Goal: Information Seeking & Learning: Understand process/instructions

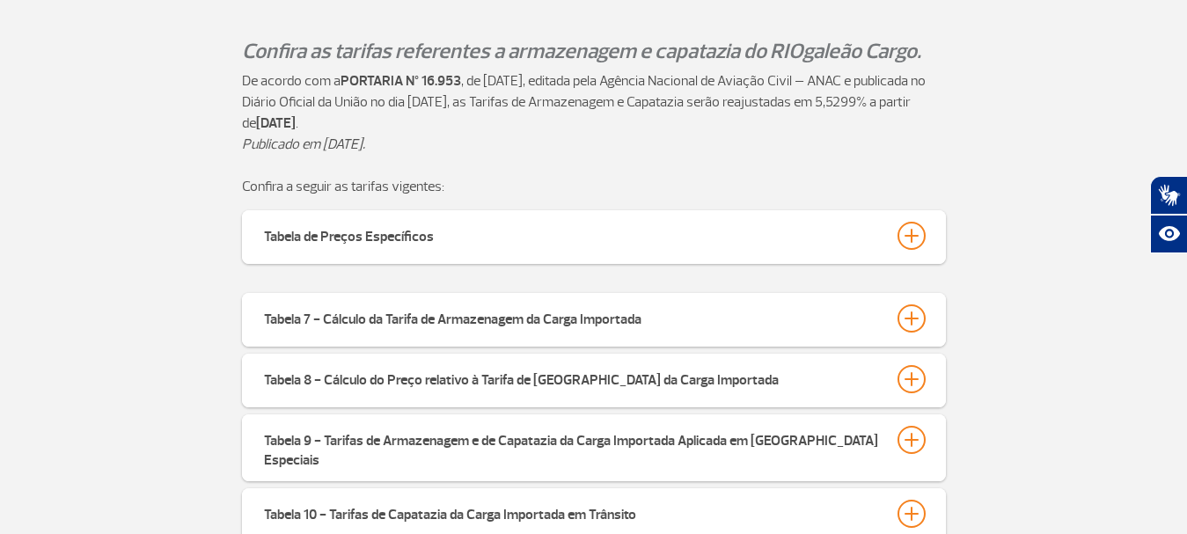
scroll to position [437, 0]
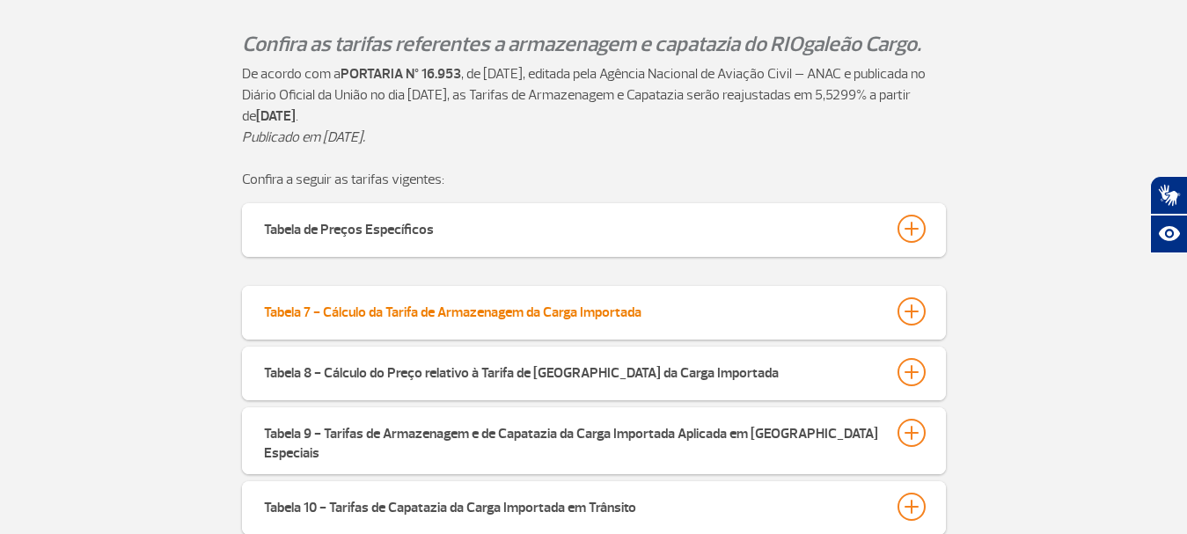
click at [695, 316] on button "Tabela 7 - Cálculo da Tarifa de Armazenagem da Carga Importada" at bounding box center [593, 311] width 661 height 30
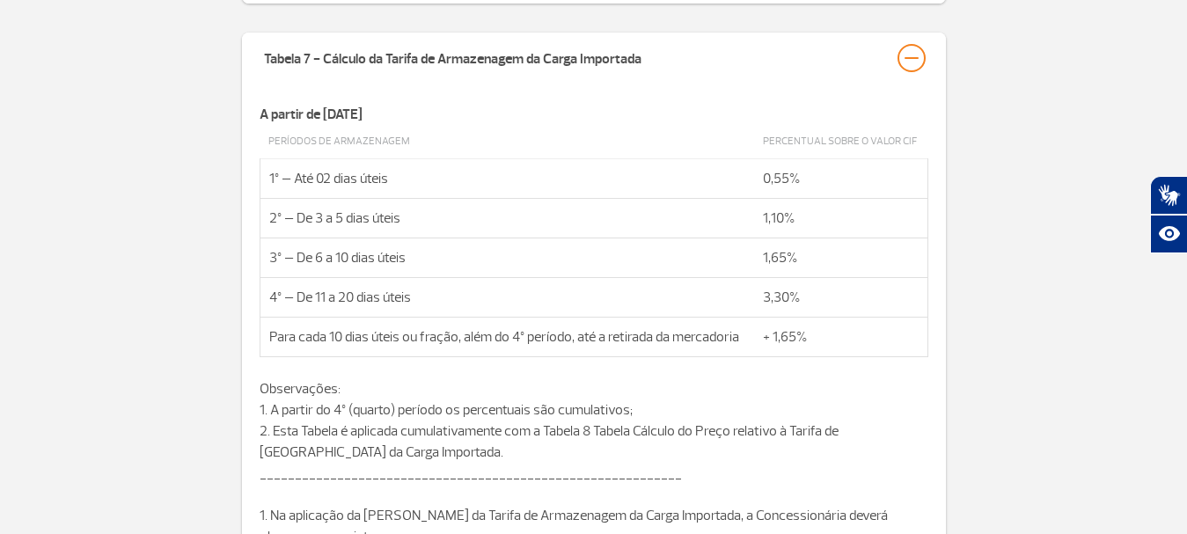
scroll to position [701, 0]
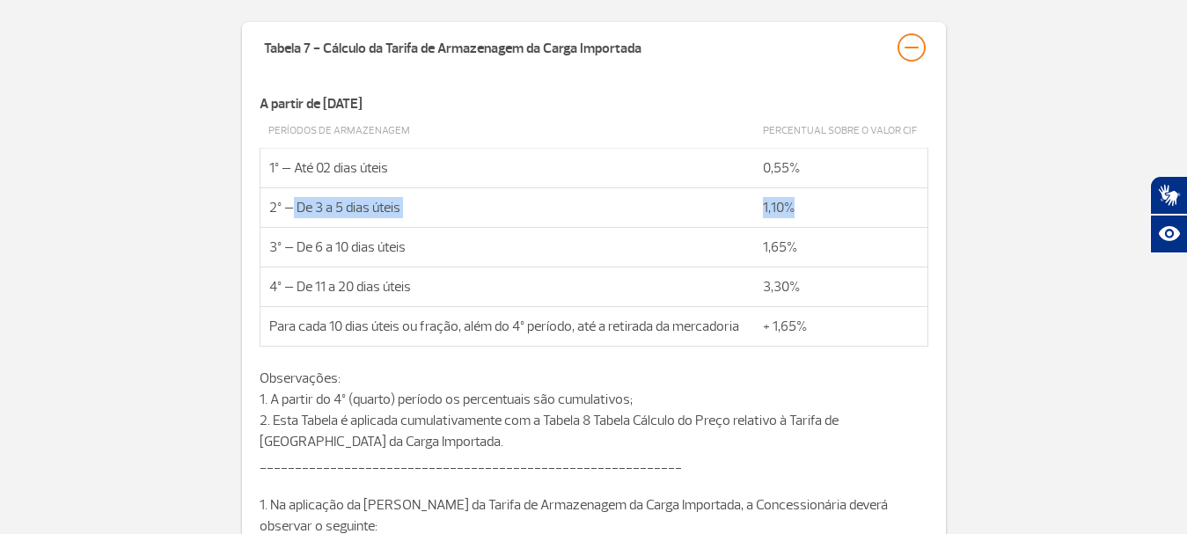
drag, startPoint x: 290, startPoint y: 210, endPoint x: 845, endPoint y: 199, distance: 555.1
click at [845, 199] on tr "2º – De 3 a 5 dias úteis 1,10%" at bounding box center [593, 207] width 668 height 40
click at [850, 206] on td "1,10%" at bounding box center [840, 207] width 173 height 40
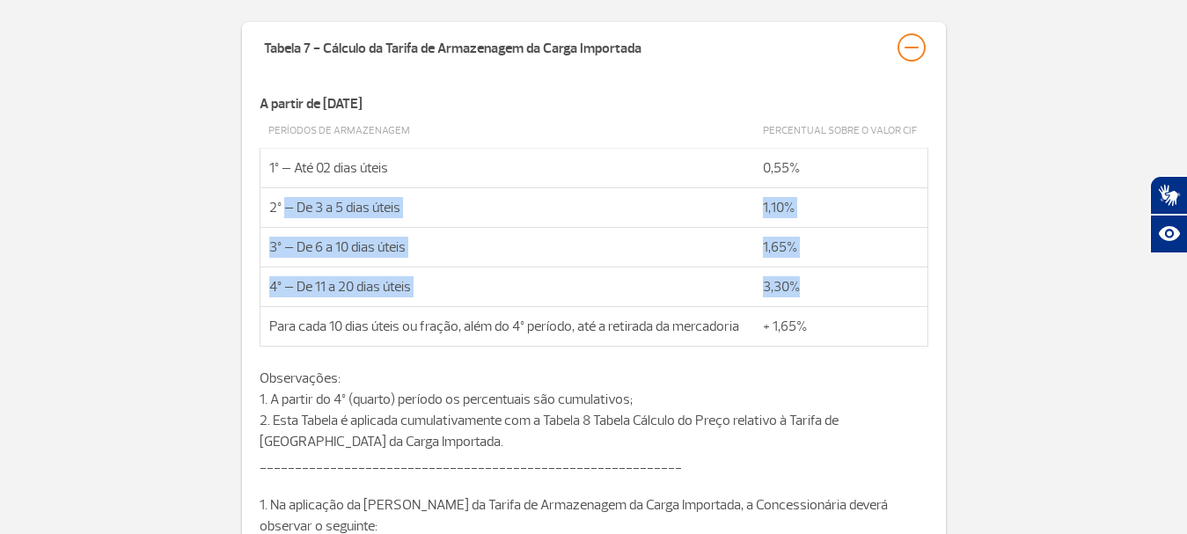
drag, startPoint x: 285, startPoint y: 204, endPoint x: 836, endPoint y: 281, distance: 556.0
click at [836, 281] on tbody "Períodos de Armazenagem Percentual sobre o valor CIF 1º – Até 02 dias úteis 0,5…" at bounding box center [593, 230] width 668 height 232
click at [836, 281] on td "3,30%" at bounding box center [840, 287] width 173 height 40
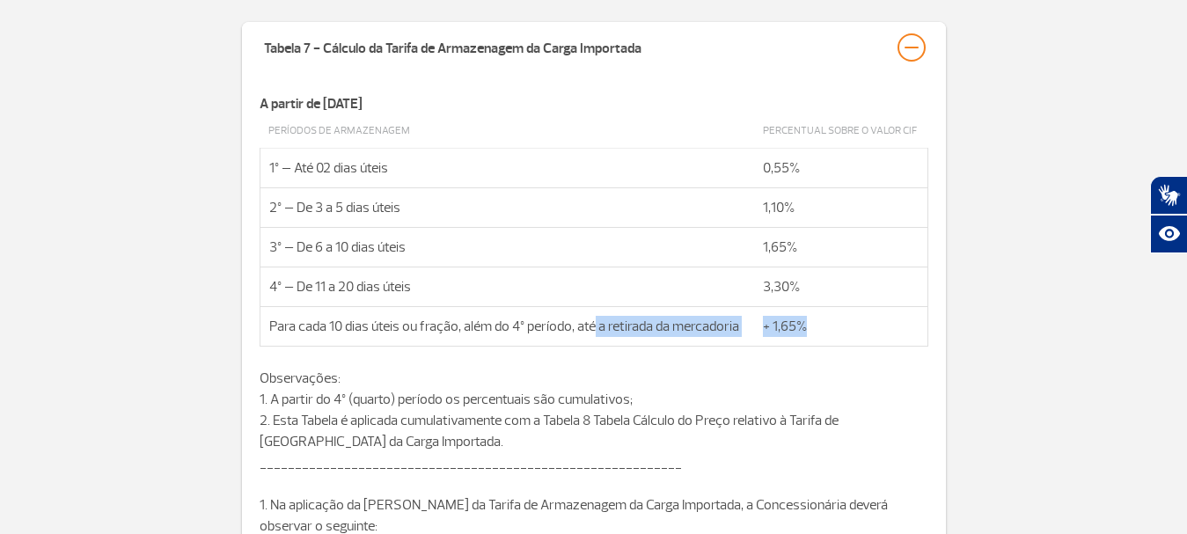
drag, startPoint x: 594, startPoint y: 326, endPoint x: 818, endPoint y: 313, distance: 224.7
click at [817, 313] on tr "Para cada 10 dias úteis ou fração, além do 4º período, até a retirada da mercad…" at bounding box center [593, 326] width 668 height 40
click at [820, 313] on td "+ 1,65%" at bounding box center [840, 326] width 173 height 40
click at [822, 324] on td "+ 1,65%" at bounding box center [840, 326] width 173 height 40
click at [816, 326] on td "+ 1,65%" at bounding box center [840, 326] width 173 height 40
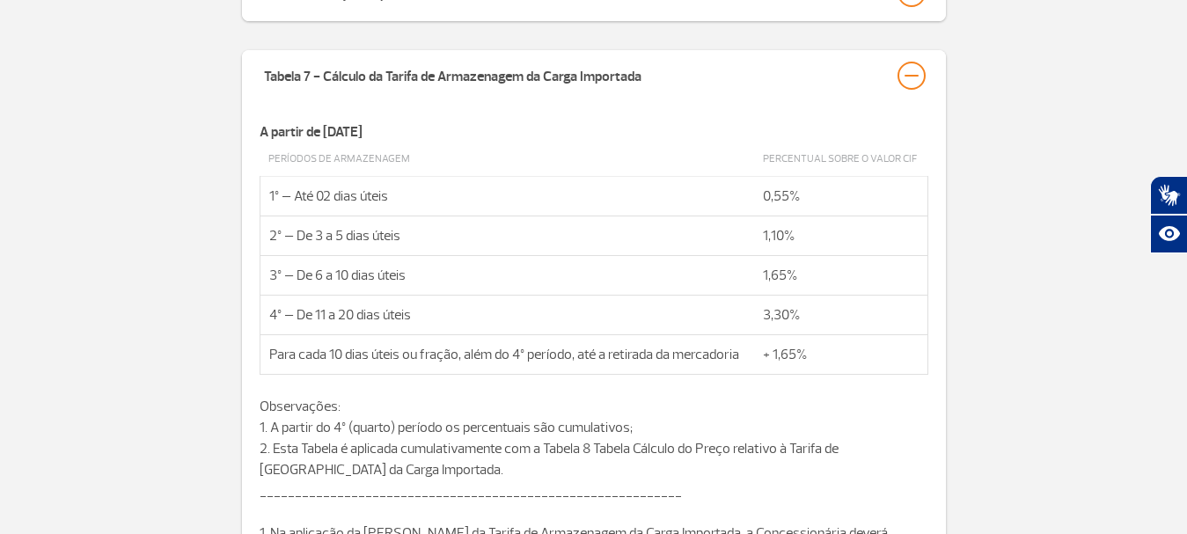
scroll to position [704, 0]
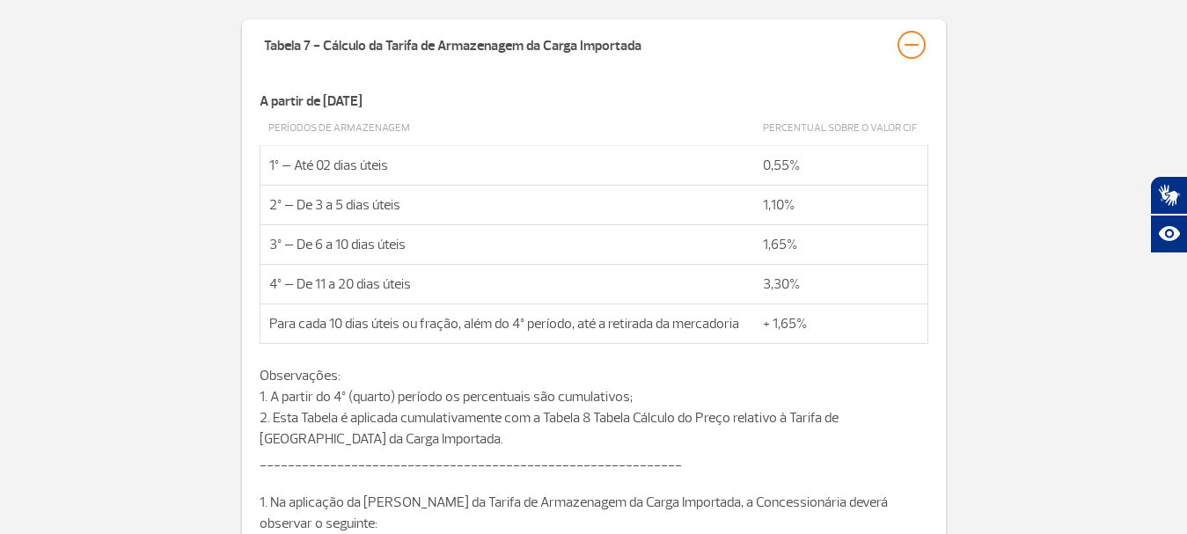
drag, startPoint x: 1081, startPoint y: 99, endPoint x: 1084, endPoint y: 89, distance: 10.9
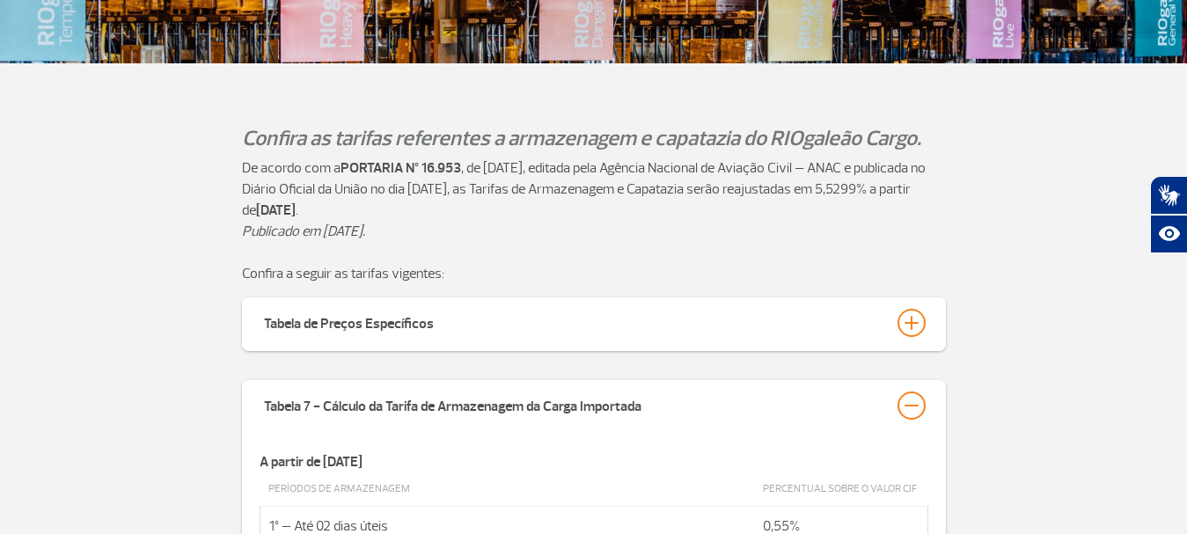
scroll to position [528, 0]
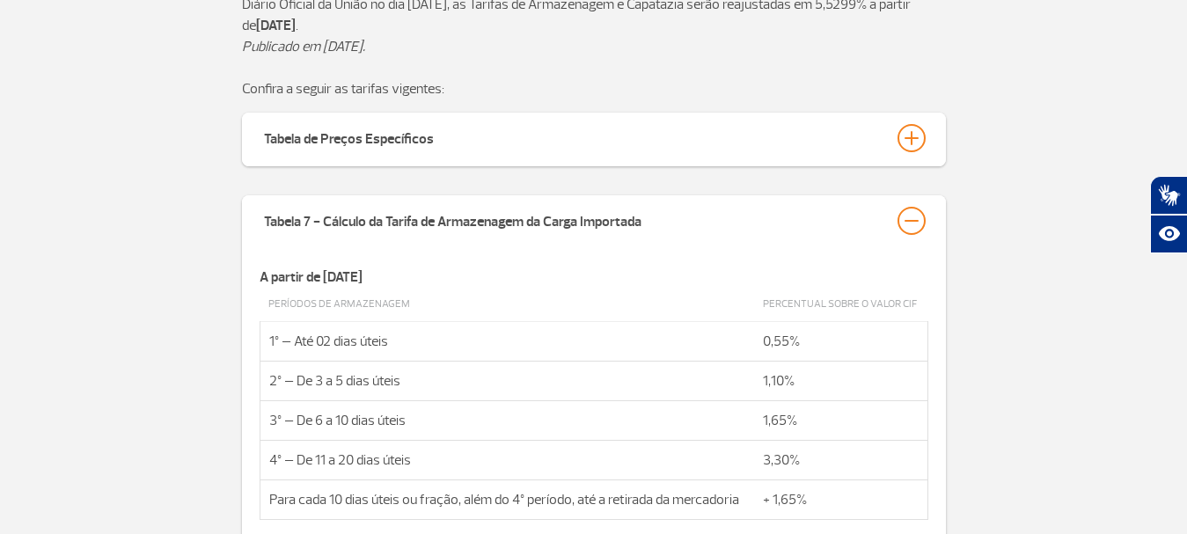
click at [1095, 90] on section "De acordo com a PORTARIA Nº 16.953 , de [DATE], editada pela Agência Nacional d…" at bounding box center [593, 36] width 1187 height 127
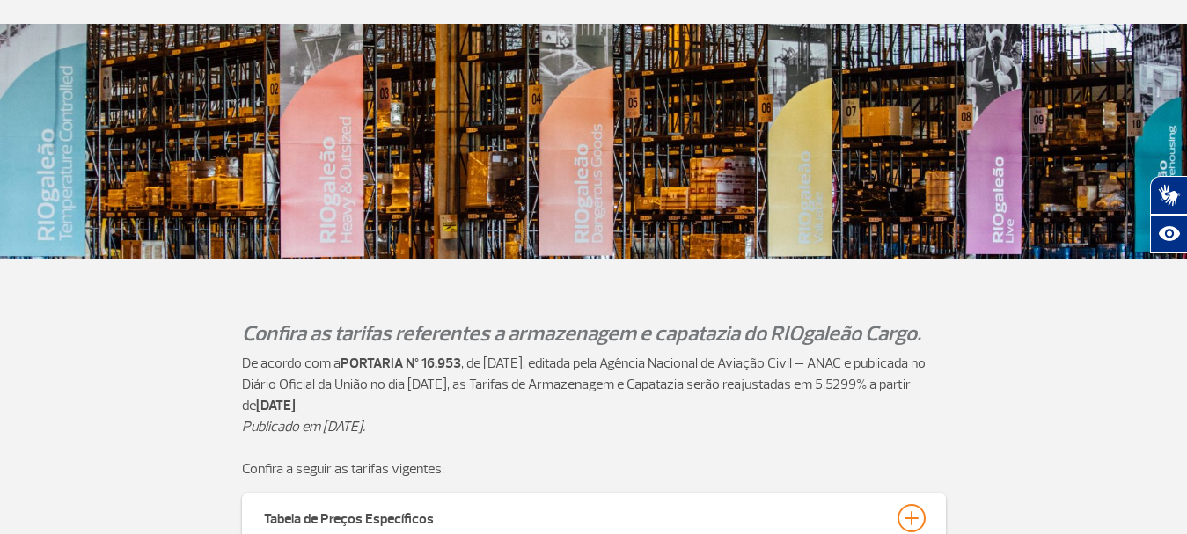
scroll to position [117, 0]
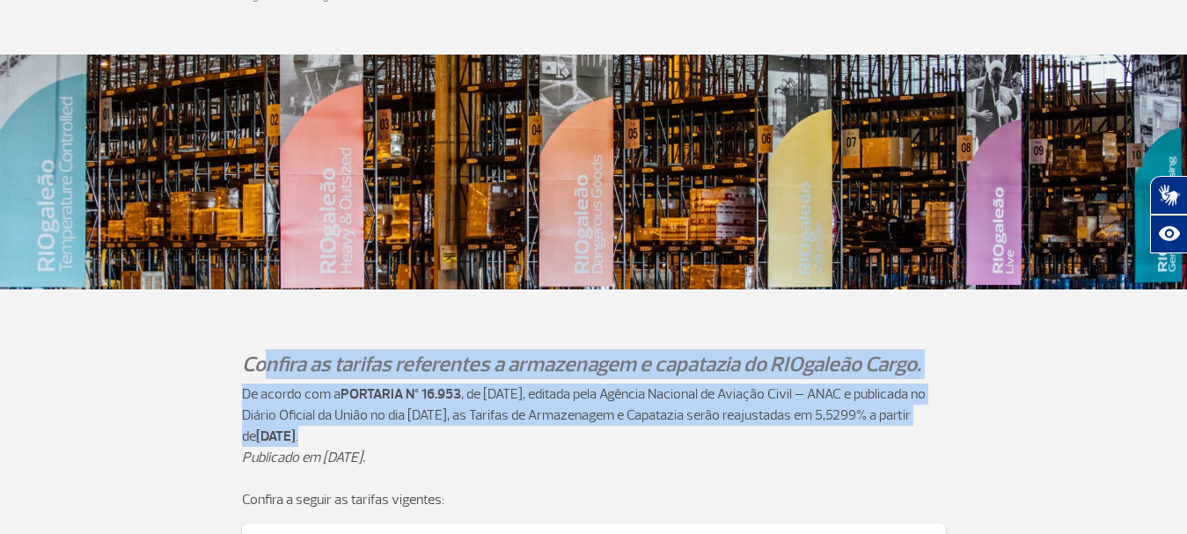
drag, startPoint x: 265, startPoint y: 367, endPoint x: 671, endPoint y: 446, distance: 414.0
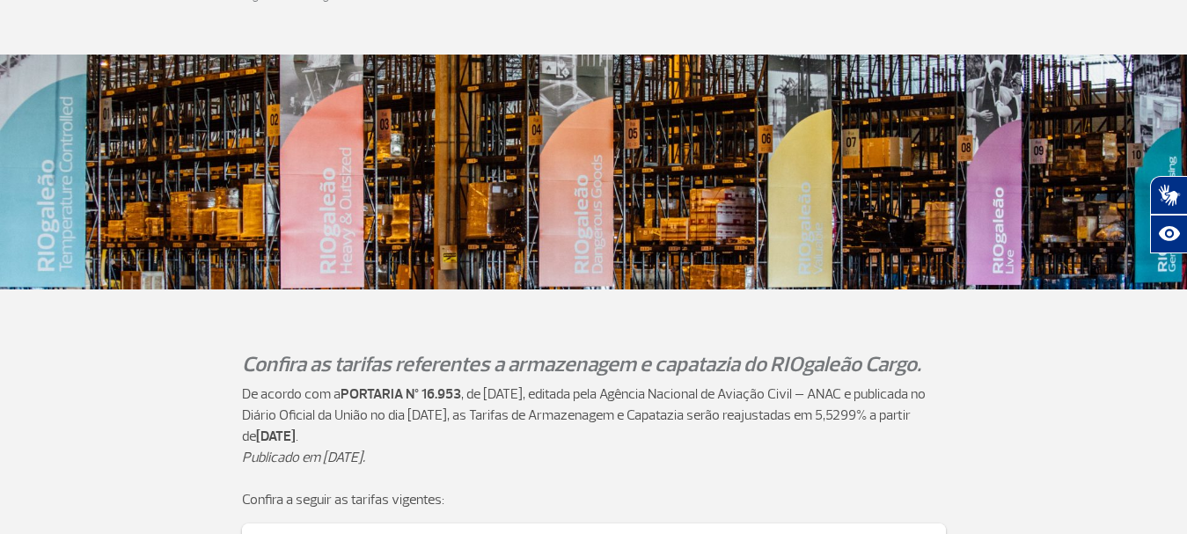
click at [671, 447] on p "Publicado em [DATE]." at bounding box center [594, 468] width 704 height 42
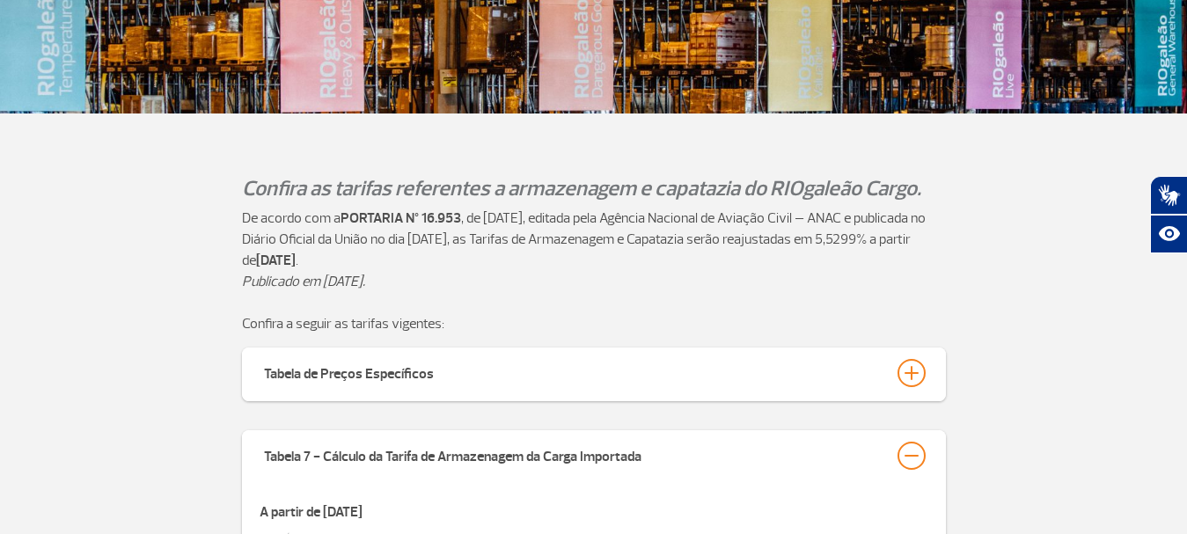
drag, startPoint x: 475, startPoint y: 266, endPoint x: 505, endPoint y: 263, distance: 30.0
click at [505, 263] on p "De acordo com a PORTARIA Nº 16.953 , de [DATE], editada pela Agência Nacional d…" at bounding box center [594, 239] width 704 height 63
